Goal: Information Seeking & Learning: Understand process/instructions

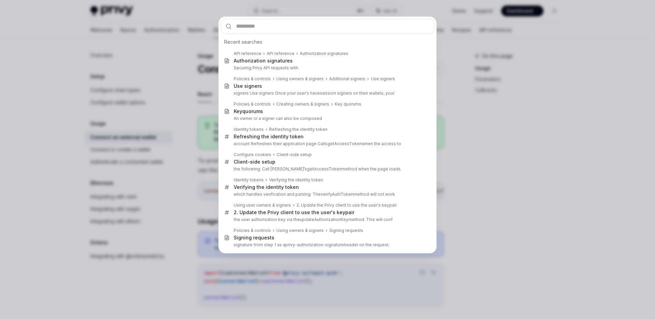
type input "**********"
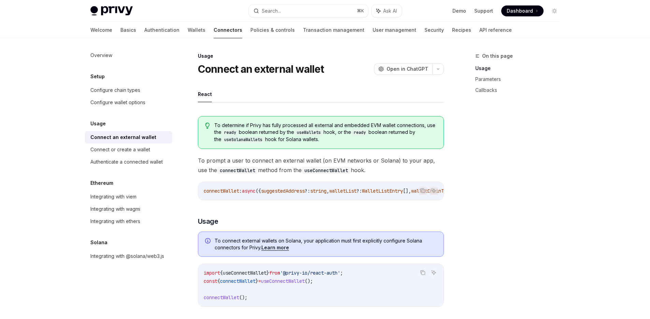
type textarea "*"
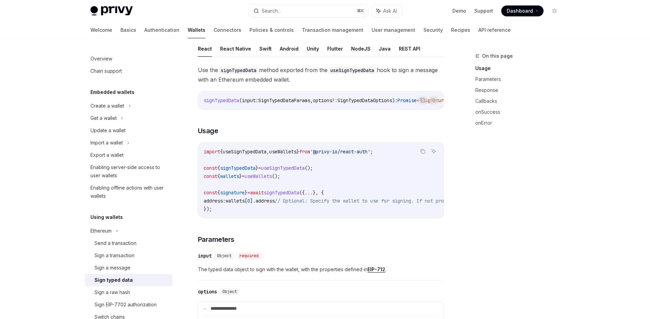
scroll to position [47, 0]
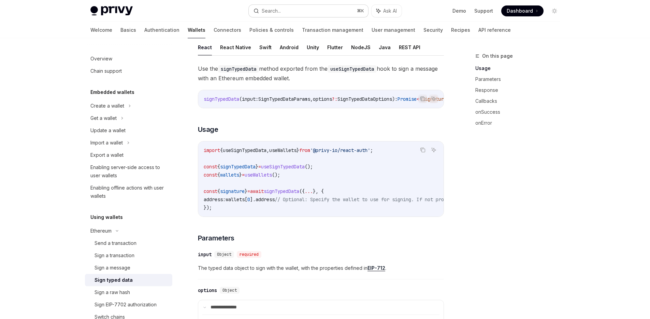
click at [286, 12] on button "Search... ⌘ K" at bounding box center [308, 11] width 119 height 12
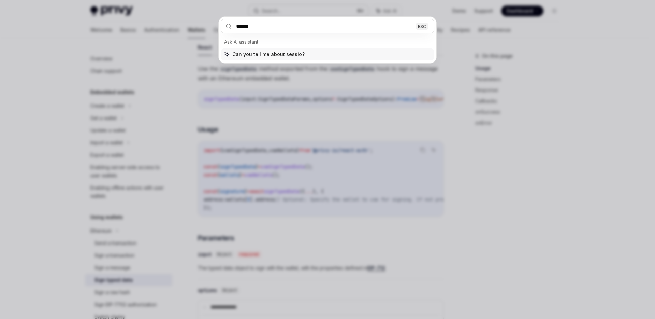
type input "*******"
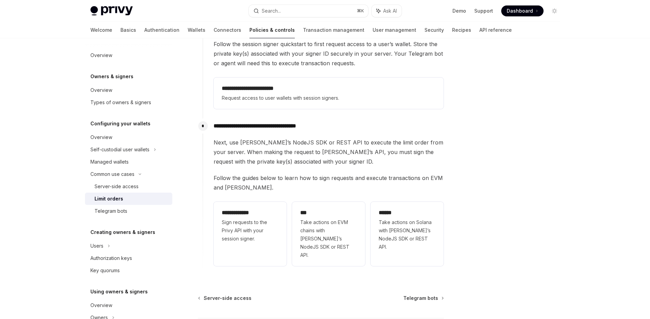
scroll to position [127, 0]
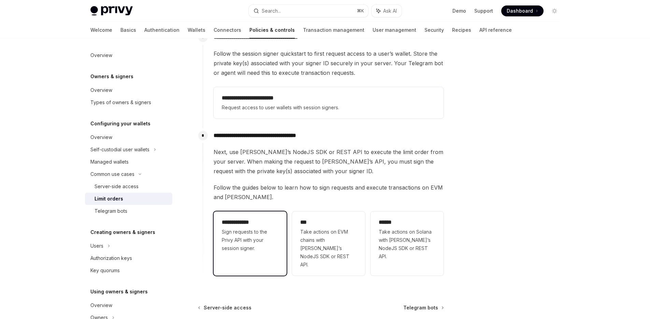
click at [247, 230] on span "Sign requests to the Privy API with your session signer." at bounding box center [250, 240] width 57 height 25
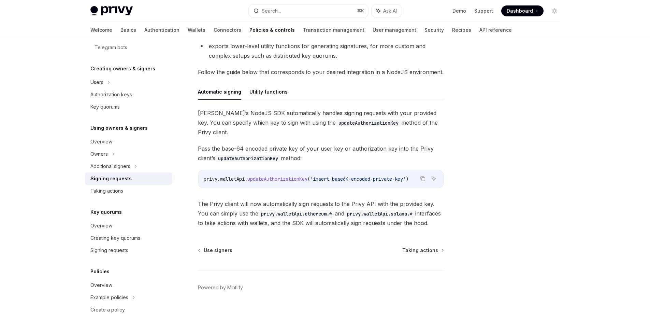
scroll to position [174, 0]
click at [276, 175] on span "updateAuthorizationKey" at bounding box center [278, 178] width 60 height 6
click at [290, 209] on code "privy.walletApi.ethereum.*" at bounding box center [296, 213] width 76 height 8
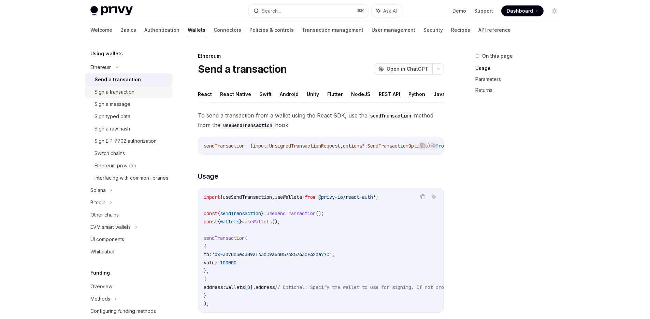
click at [127, 90] on div "Sign a transaction" at bounding box center [115, 92] width 40 height 8
type textarea "*"
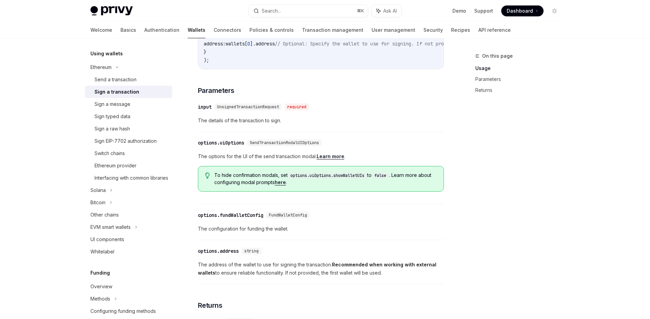
scroll to position [103, 0]
